Goal: Information Seeking & Learning: Understand process/instructions

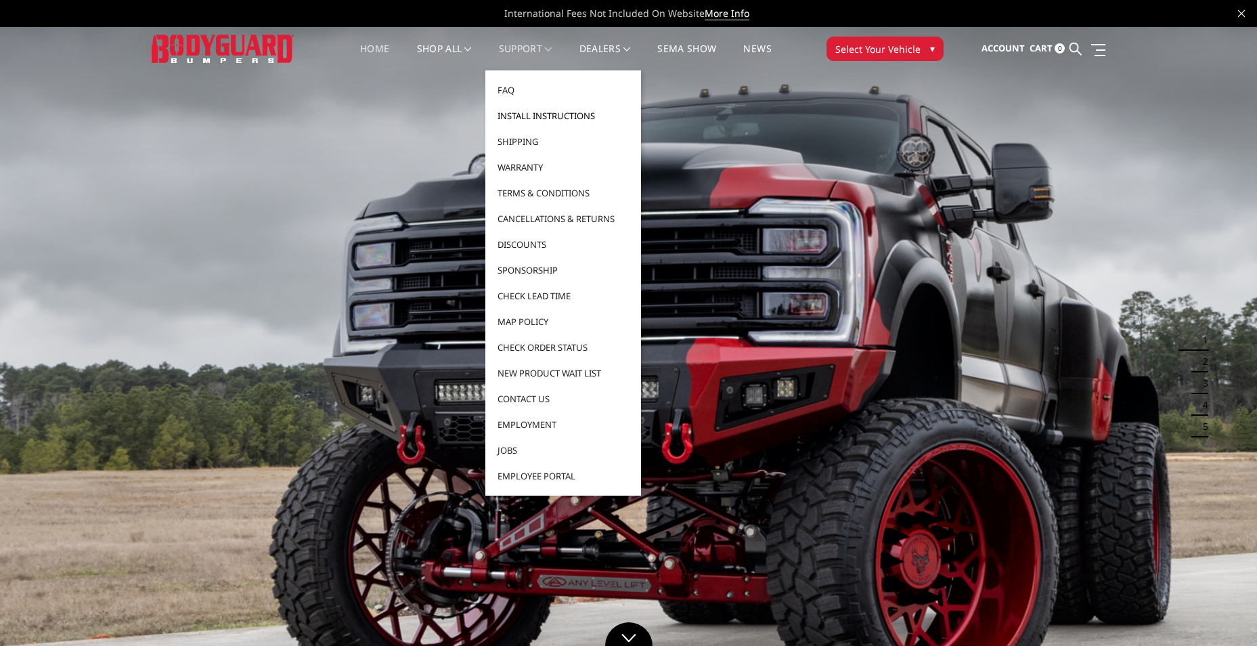
click at [522, 113] on link "Install Instructions" at bounding box center [563, 116] width 145 height 26
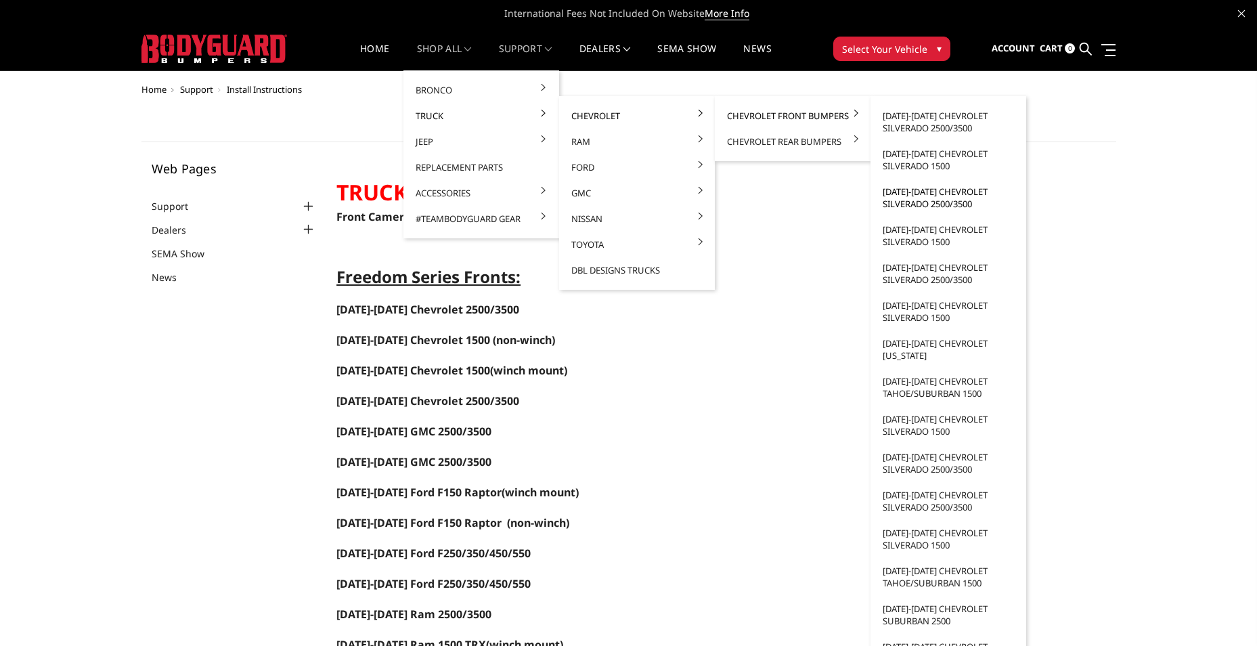
click at [936, 197] on link "[DATE]-[DATE] Chevrolet Silverado 2500/3500" at bounding box center [948, 198] width 145 height 38
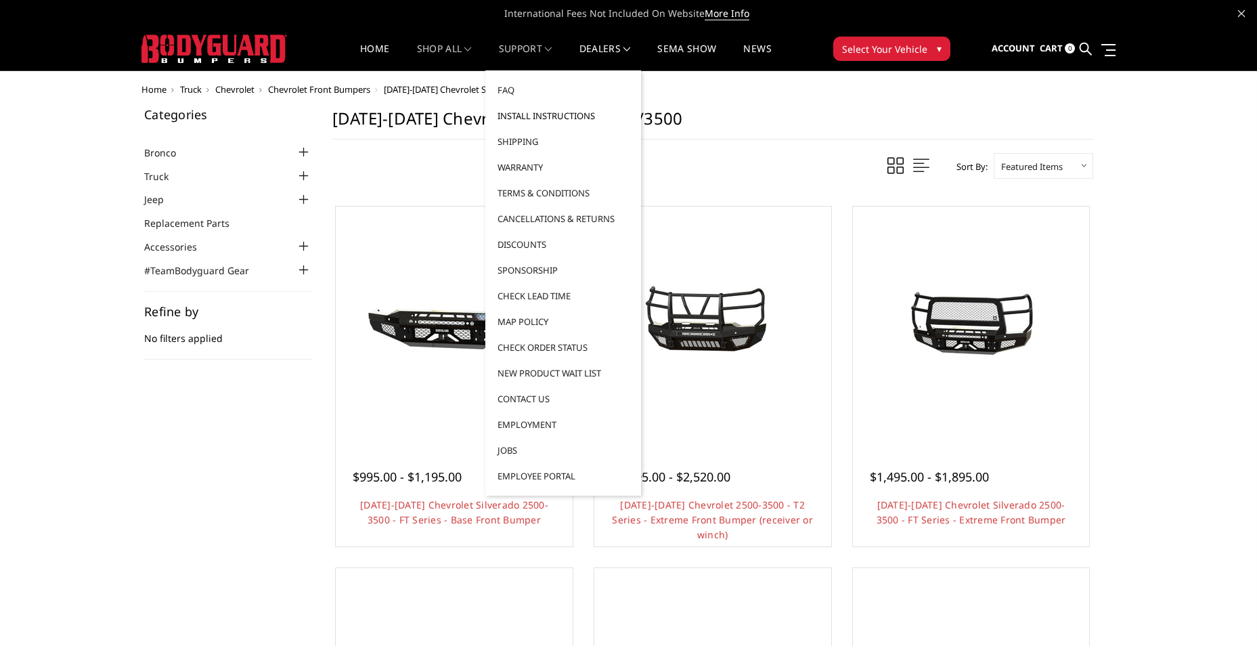
click at [529, 117] on link "Install Instructions" at bounding box center [563, 116] width 145 height 26
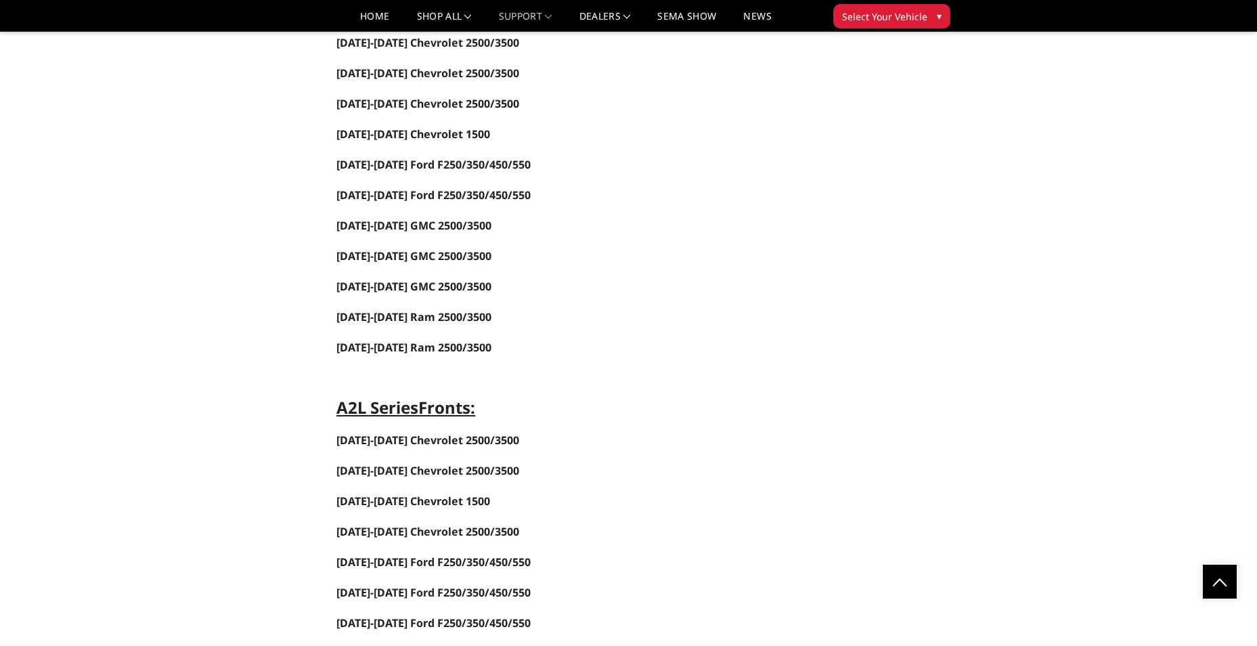
scroll to position [1151, 0]
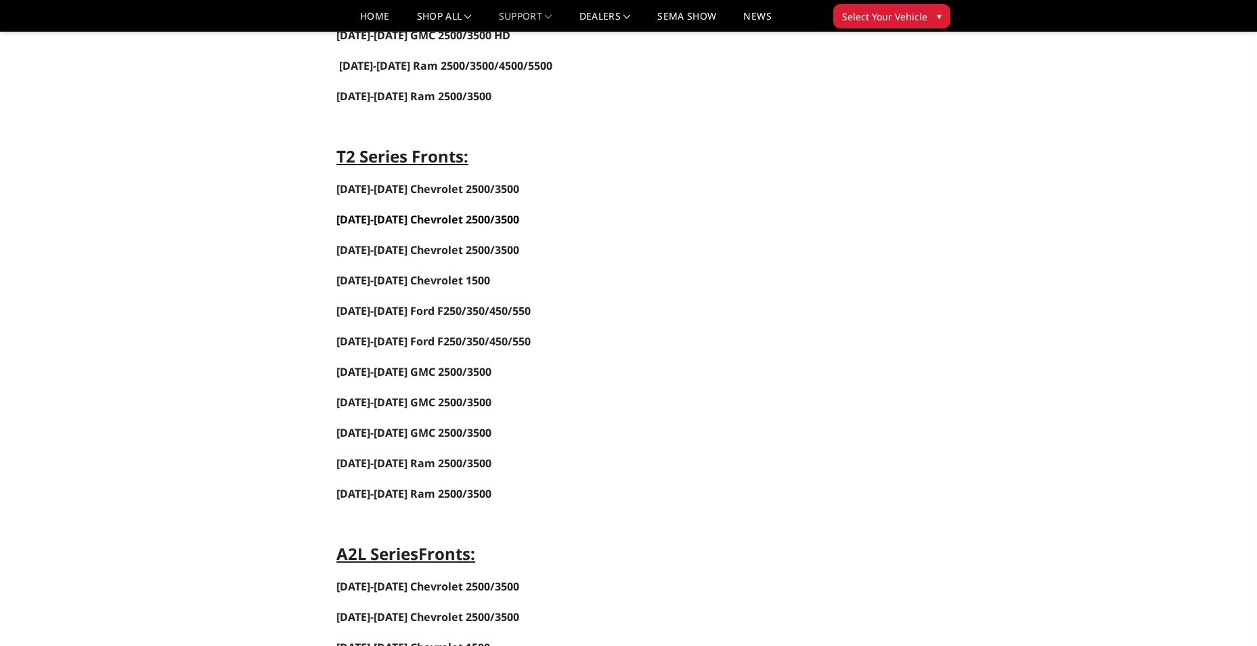
click at [426, 217] on link "2020-2023 Chevrolet 2500/3500" at bounding box center [428, 219] width 183 height 15
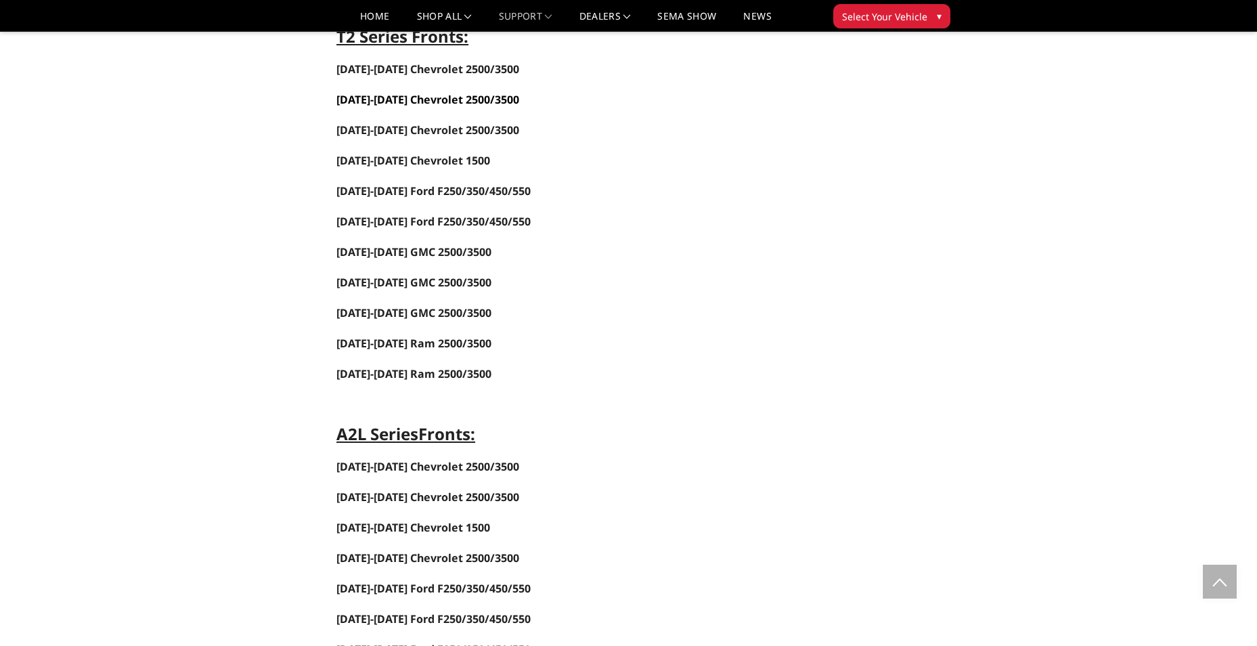
scroll to position [1286, 0]
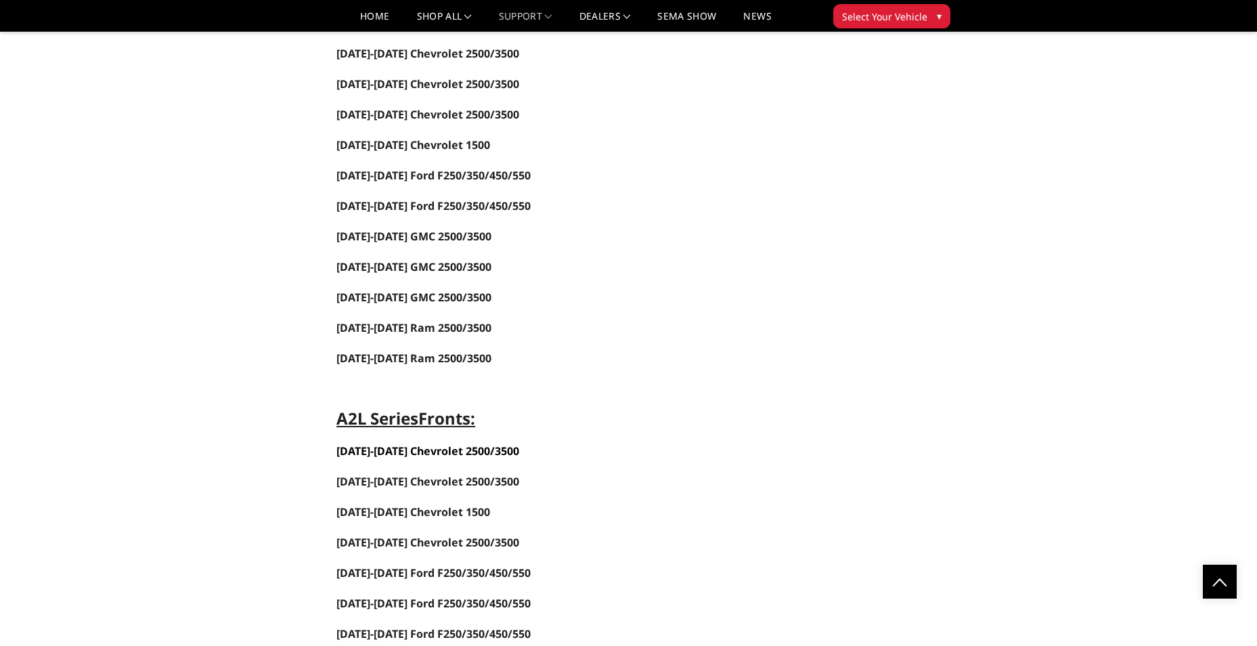
click at [431, 449] on link "2020-2023 Chevrolet 2500/3500" at bounding box center [428, 450] width 183 height 15
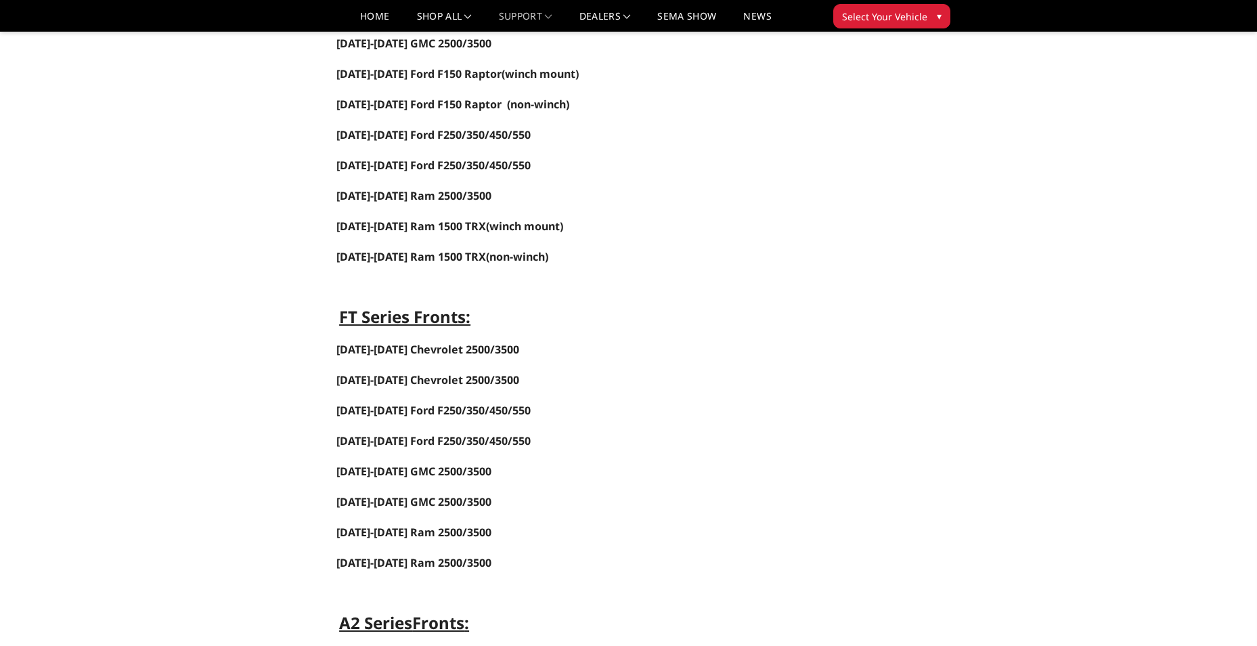
scroll to position [400, 0]
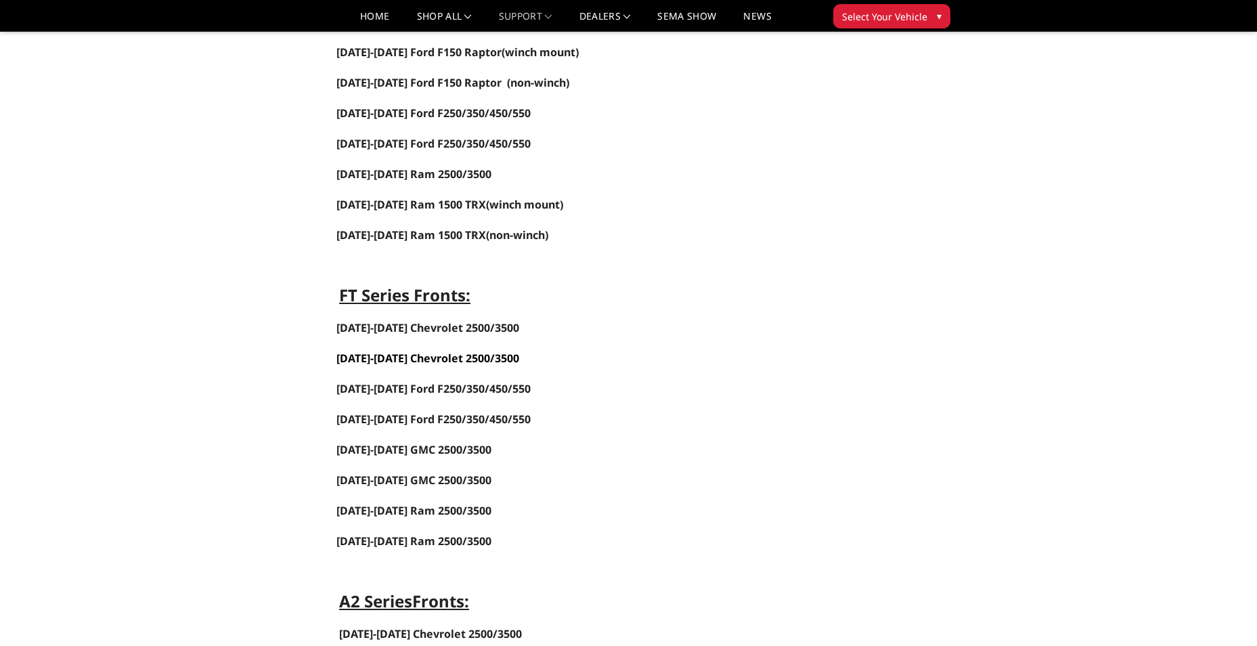
click at [417, 364] on link "2020-2023 Chevrolet 2500/3500" at bounding box center [428, 358] width 183 height 15
